Goal: Information Seeking & Learning: Find specific fact

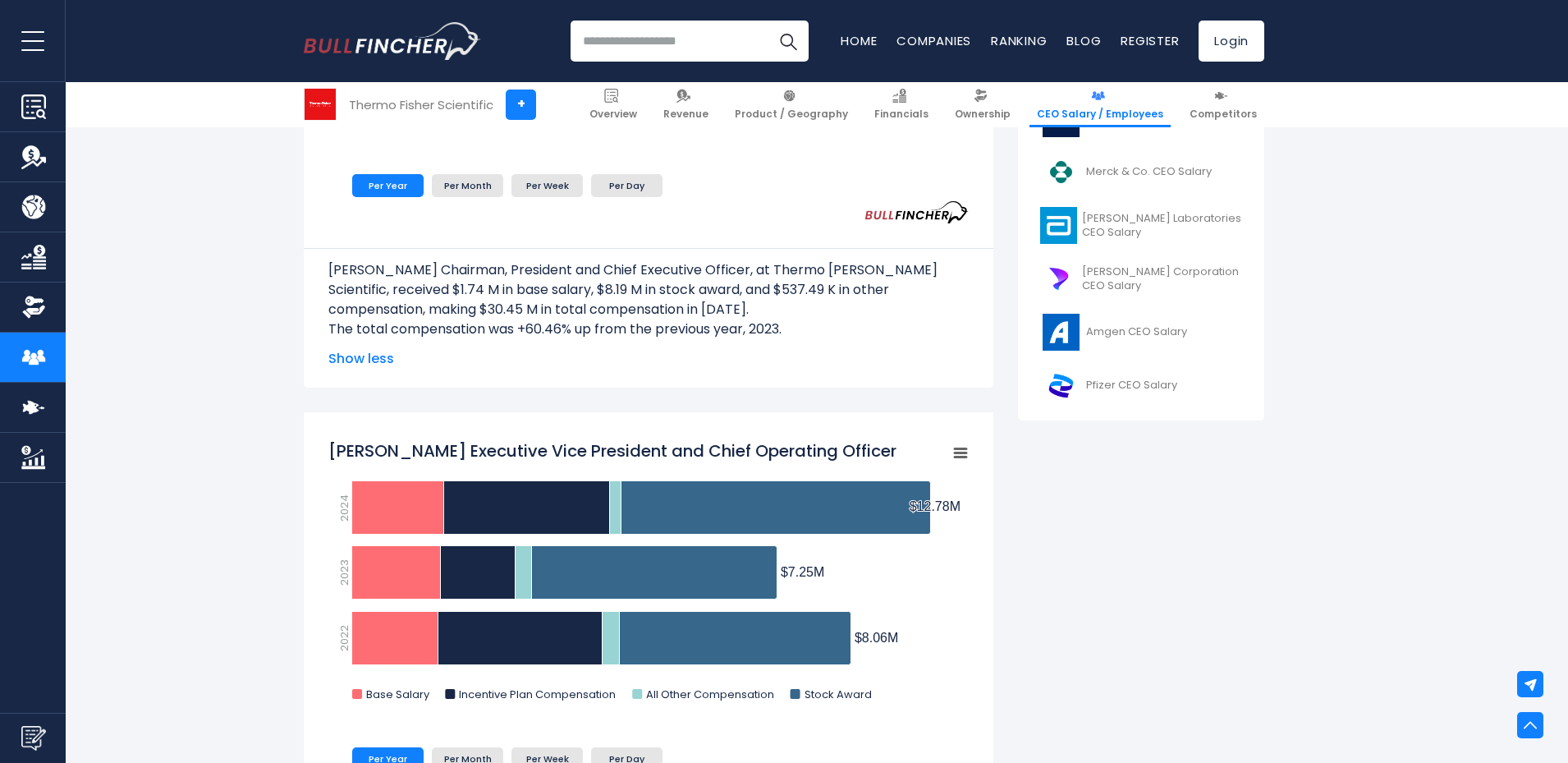
scroll to position [821, 0]
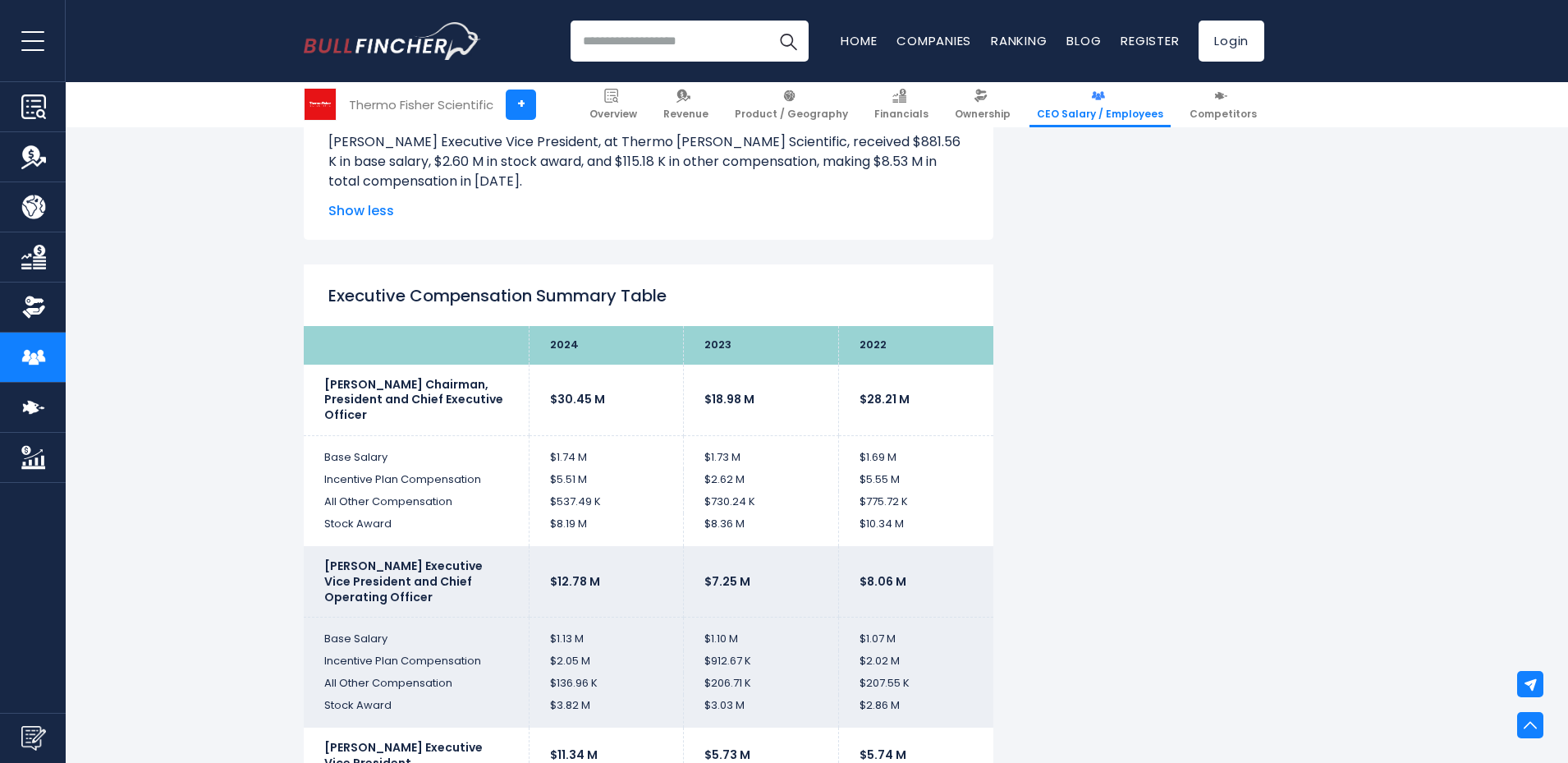
scroll to position [3256, 0]
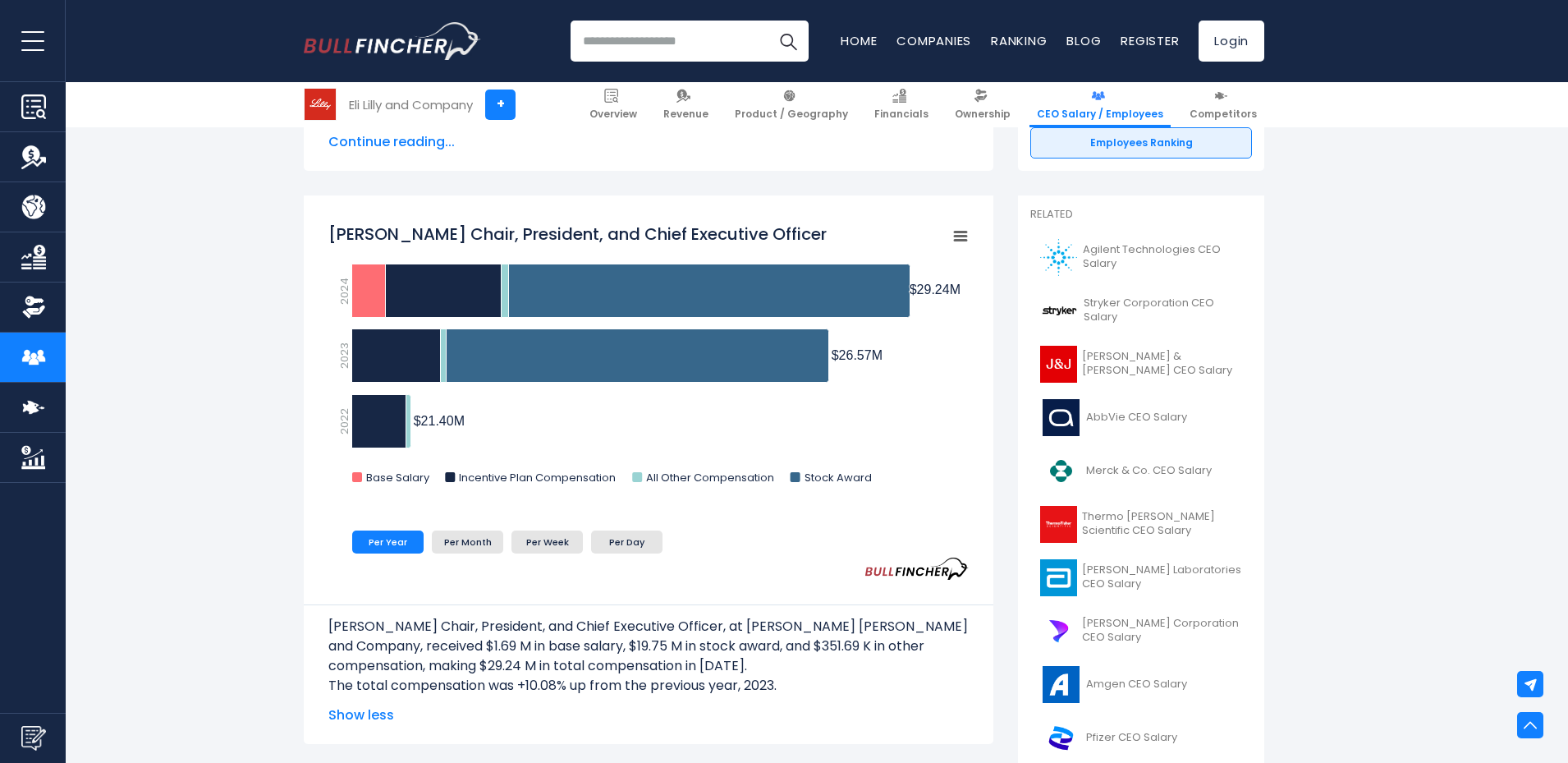
scroll to position [381, 0]
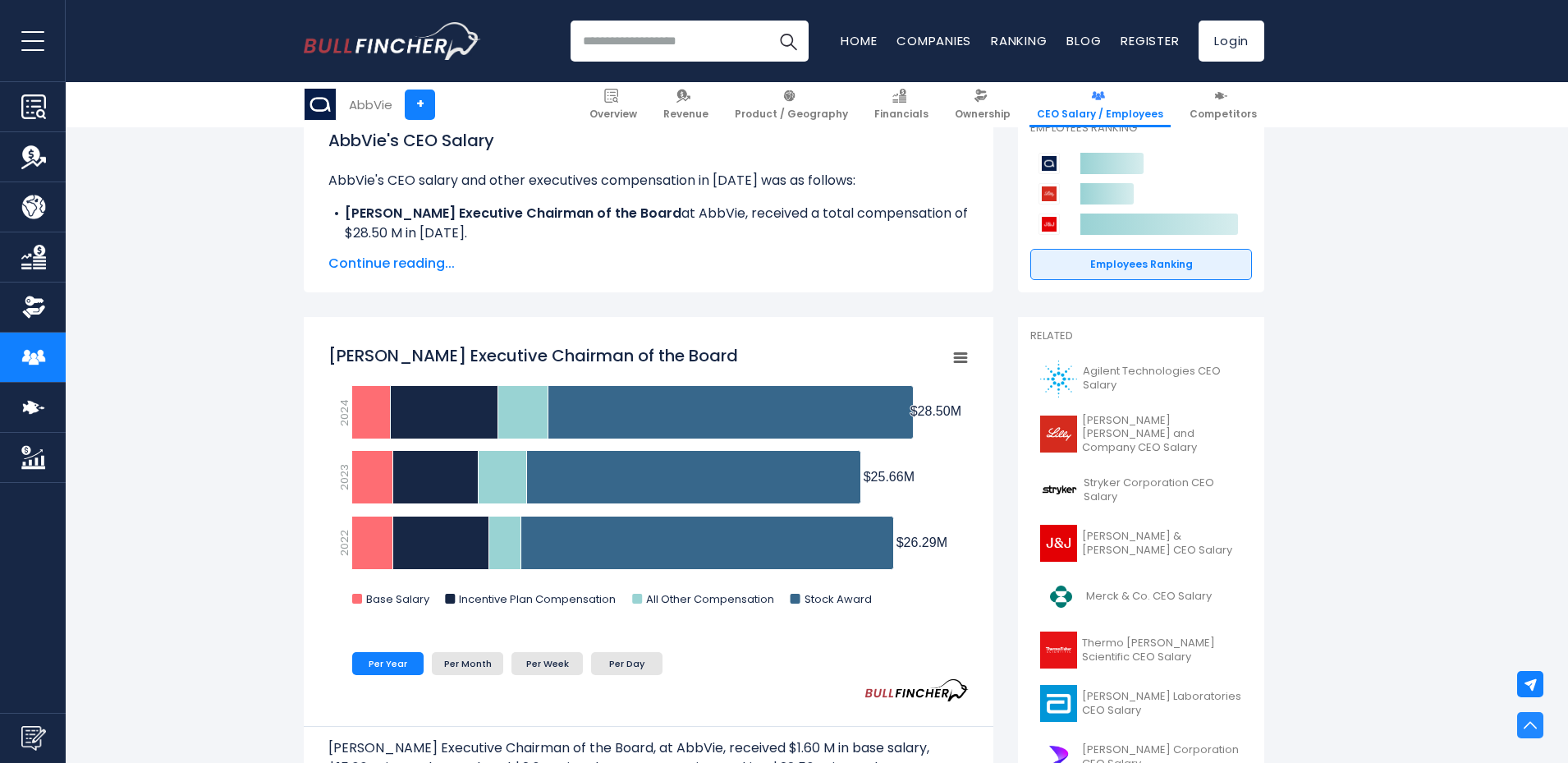
scroll to position [260, 0]
